Goal: Register for event/course: Sign up to attend an event or enroll in a course

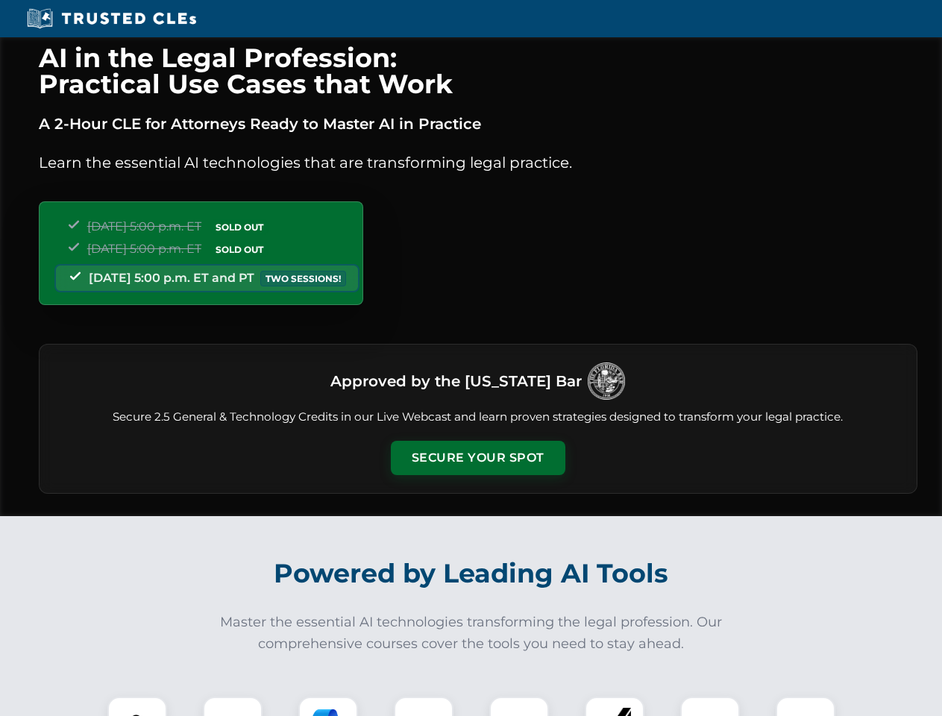
click at [477, 458] on button "Secure Your Spot" at bounding box center [478, 458] width 175 height 34
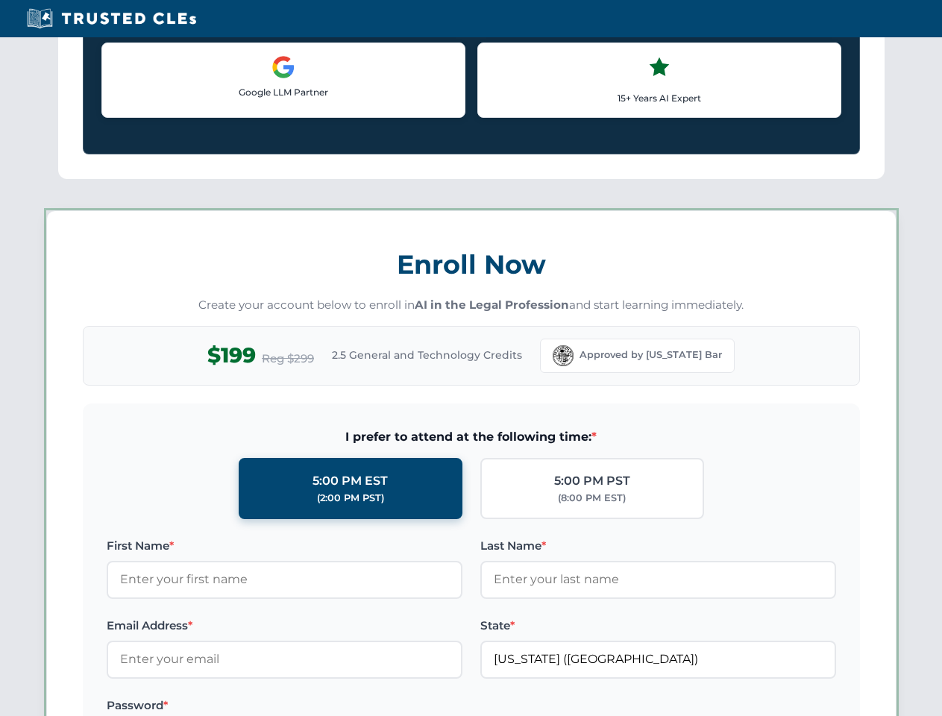
click at [328, 706] on label "Password *" at bounding box center [285, 706] width 356 height 18
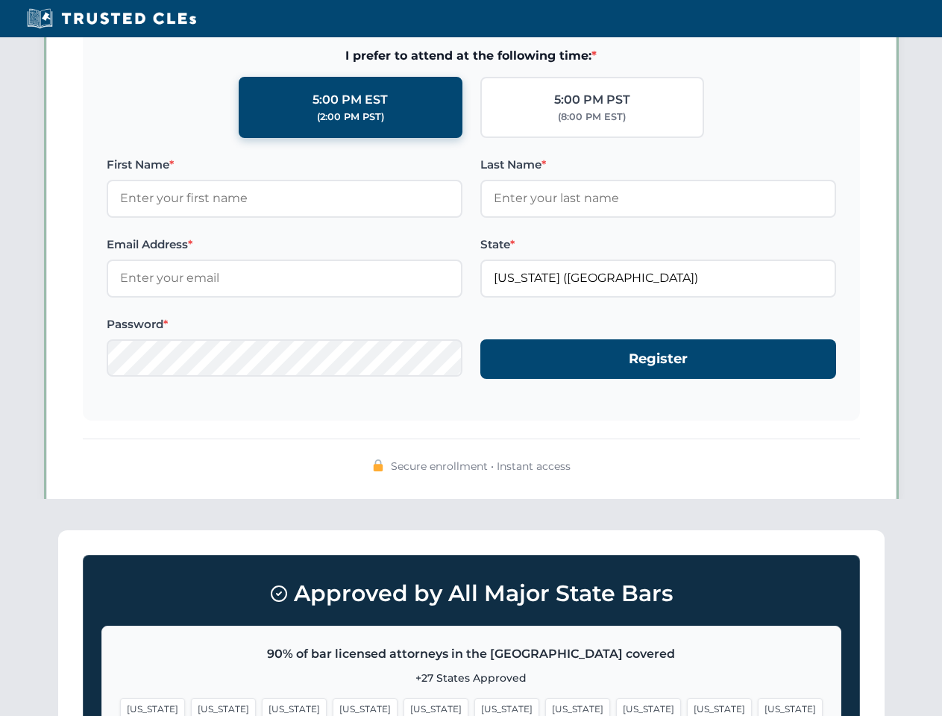
click at [687, 706] on span "[US_STATE]" at bounding box center [719, 709] width 65 height 22
